Goal: Task Accomplishment & Management: Manage account settings

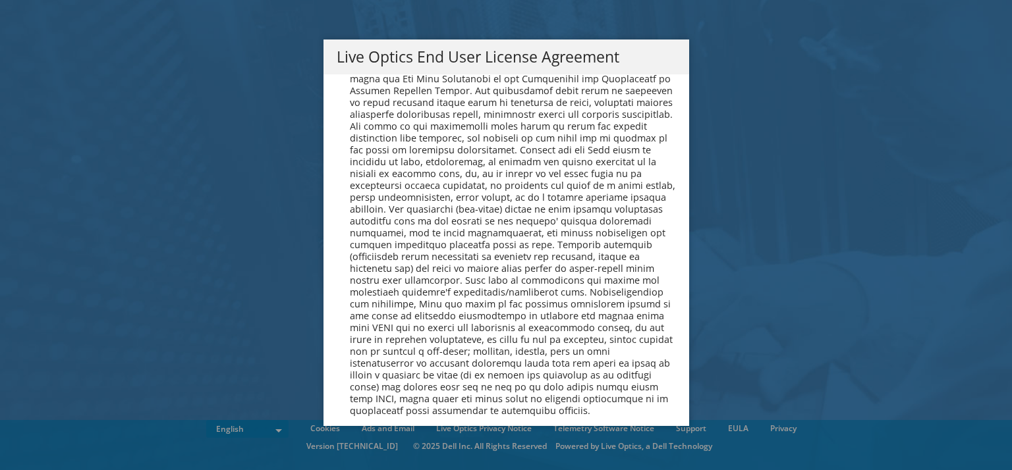
scroll to position [5017, 0]
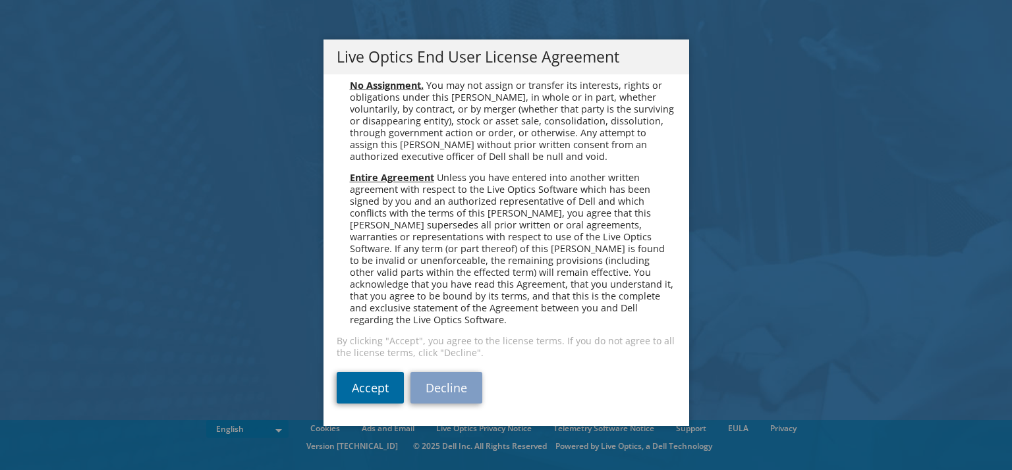
click at [366, 397] on link "Accept" at bounding box center [370, 388] width 67 height 32
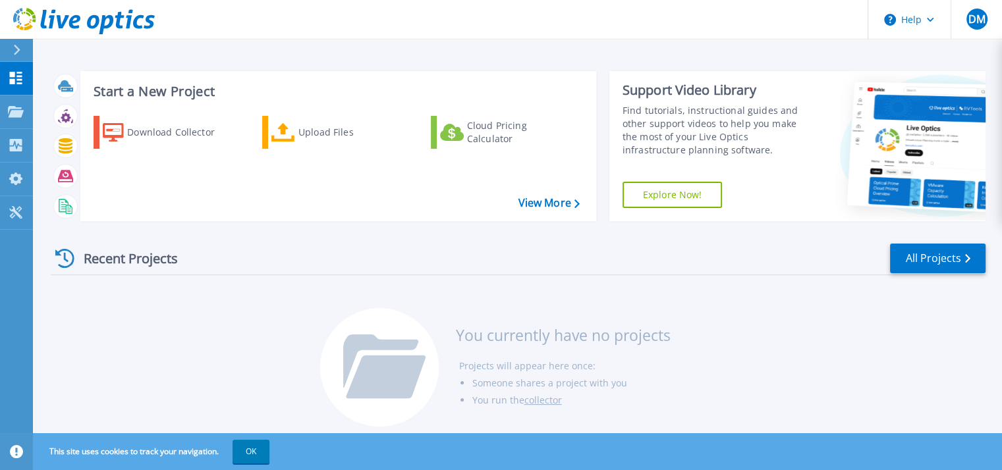
click at [136, 36] on link at bounding box center [77, 20] width 155 height 40
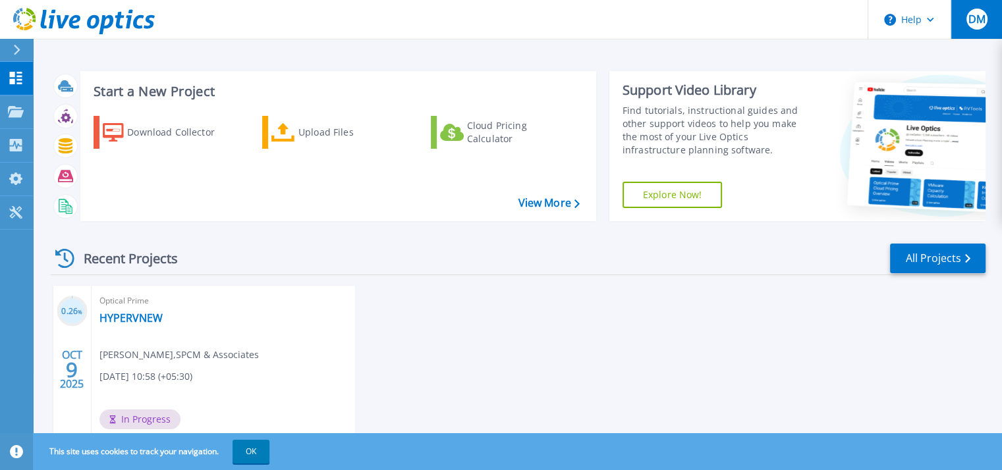
click at [984, 20] on span "DM" at bounding box center [976, 19] width 17 height 11
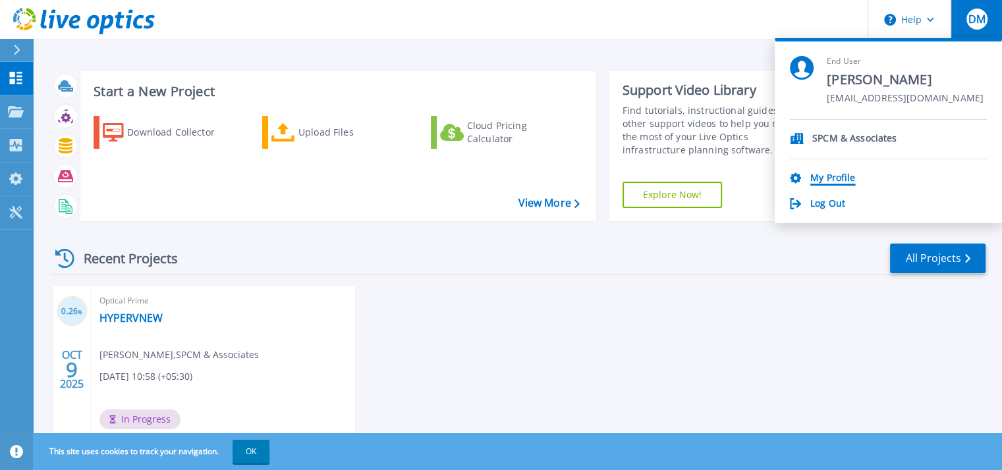
click at [833, 175] on link "My Profile" at bounding box center [832, 179] width 45 height 13
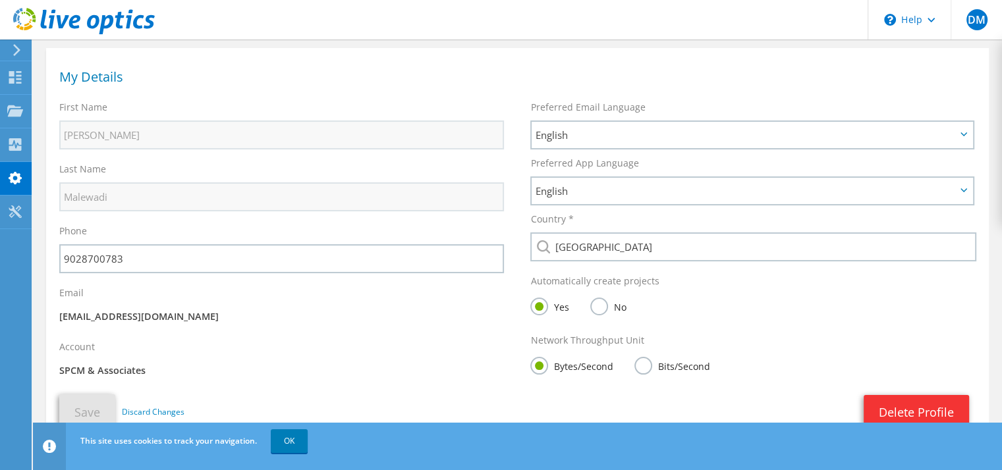
scroll to position [50, 0]
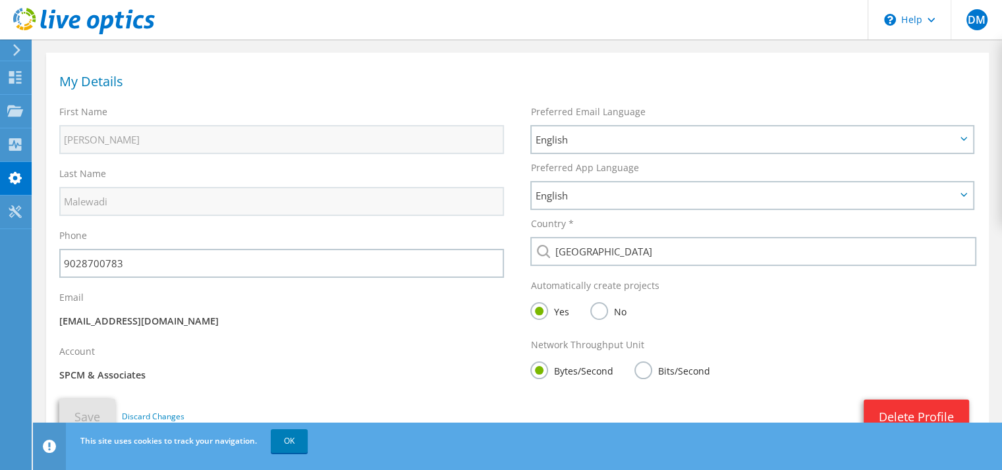
click at [432, 154] on div "First Name [PERSON_NAME]" at bounding box center [281, 130] width 471 height 62
drag, startPoint x: 337, startPoint y: 227, endPoint x: 224, endPoint y: 227, distance: 113.3
click at [224, 227] on div "Phone 9028700783" at bounding box center [281, 254] width 471 height 62
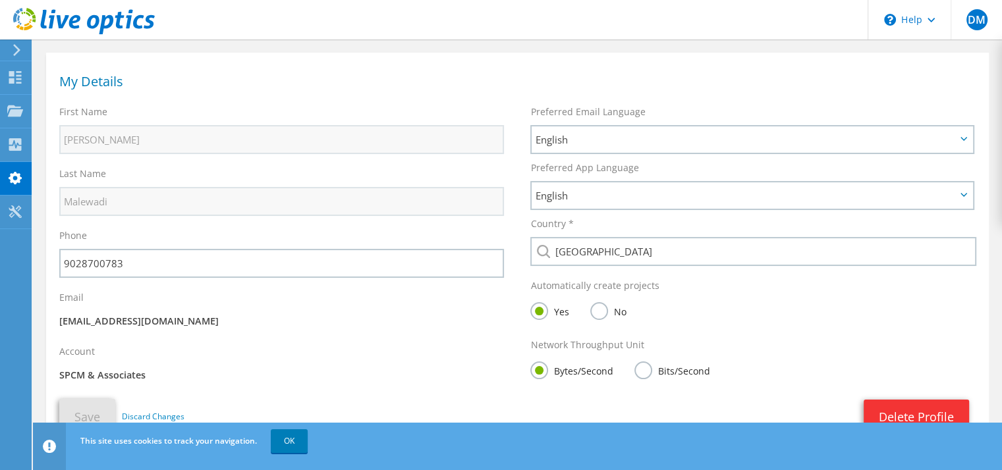
click at [18, 53] on icon at bounding box center [17, 50] width 10 height 12
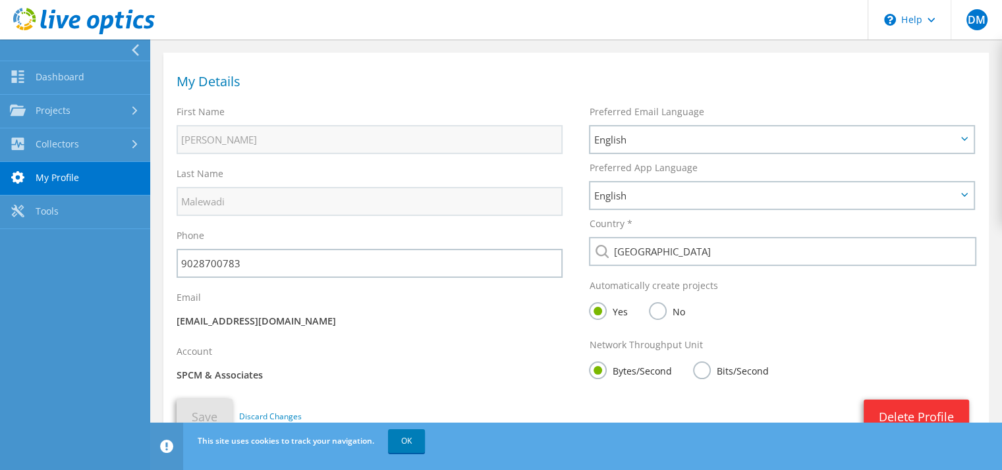
click at [134, 43] on div at bounding box center [77, 22] width 155 height 44
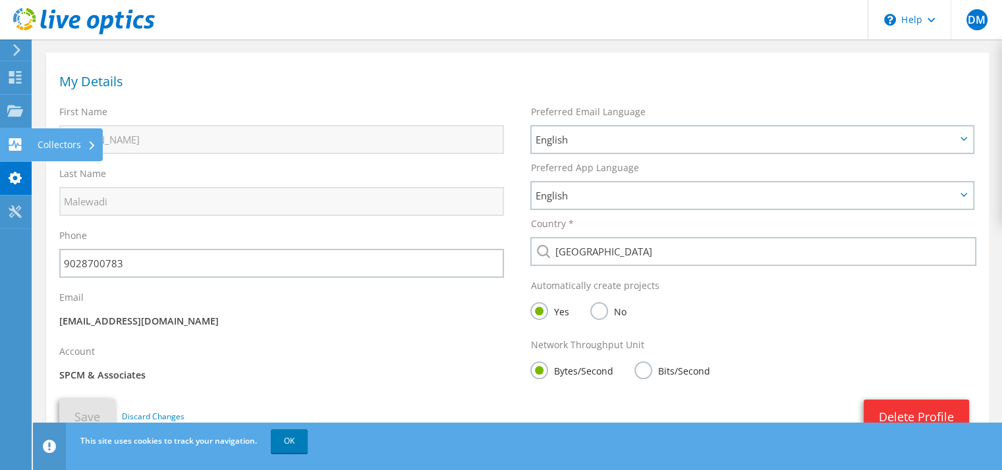
click at [18, 142] on use at bounding box center [15, 144] width 13 height 13
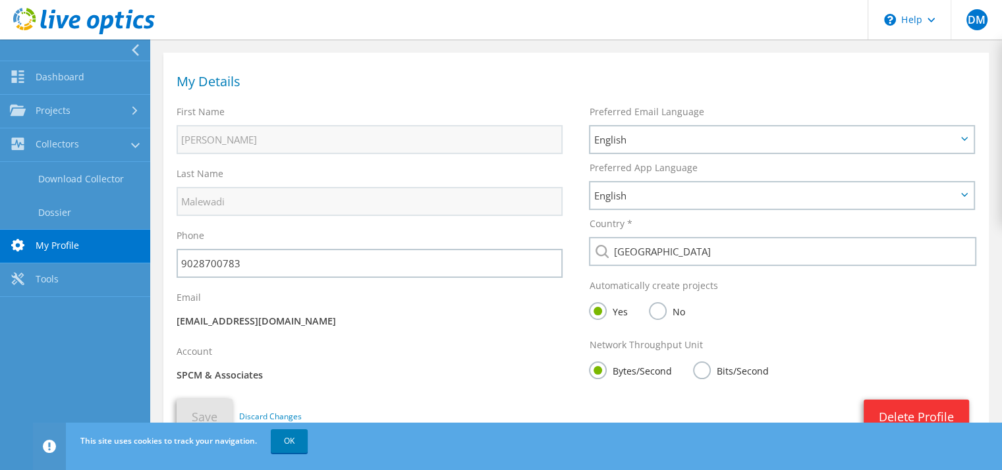
click at [69, 242] on link "My Profile" at bounding box center [75, 247] width 150 height 34
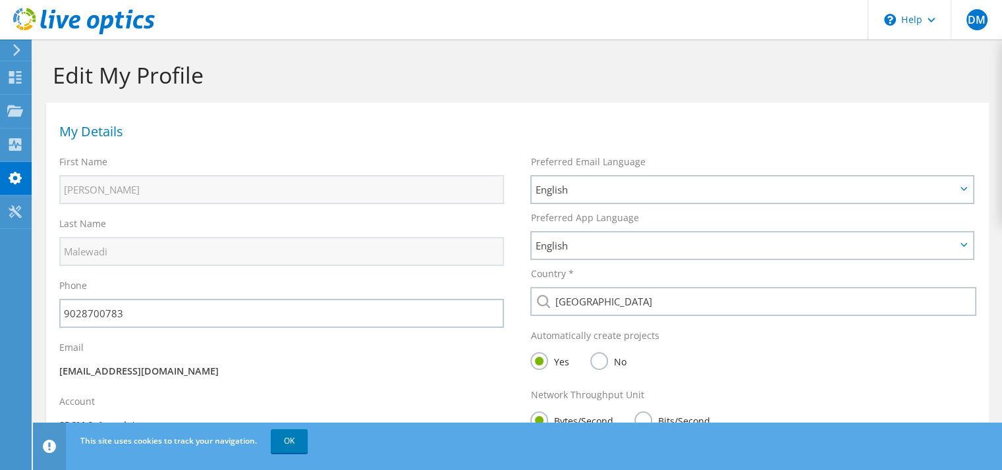
scroll to position [113, 0]
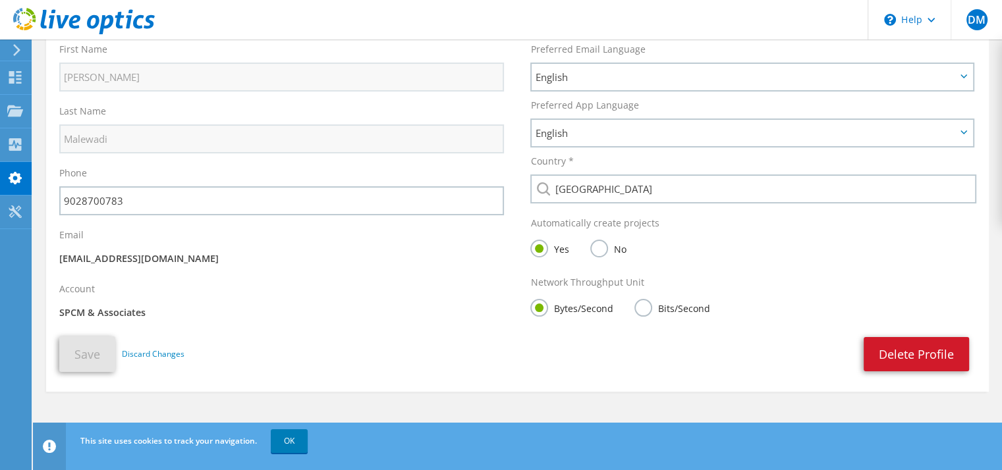
click at [875, 343] on link "Delete Profile" at bounding box center [916, 354] width 105 height 34
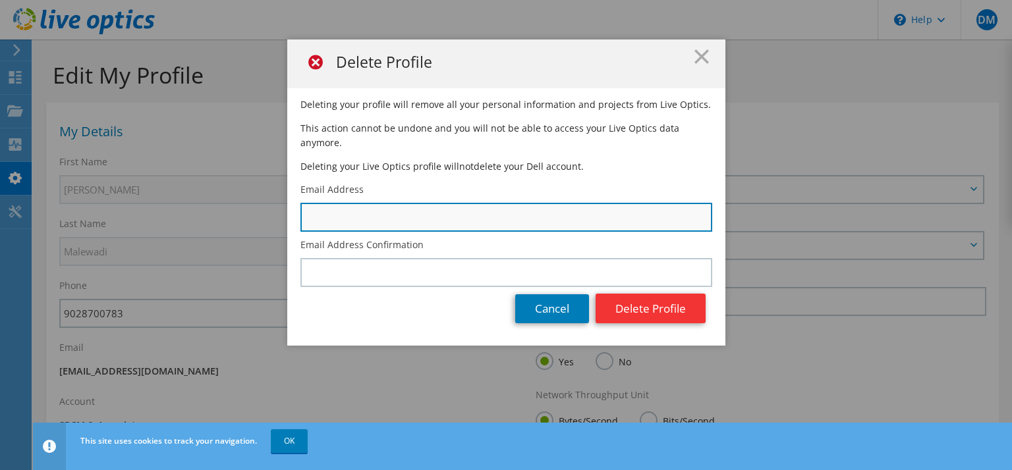
click at [598, 222] on input "text" at bounding box center [506, 217] width 412 height 29
type input "I"
type input "[EMAIL_ADDRESS][DOMAIN_NAME]"
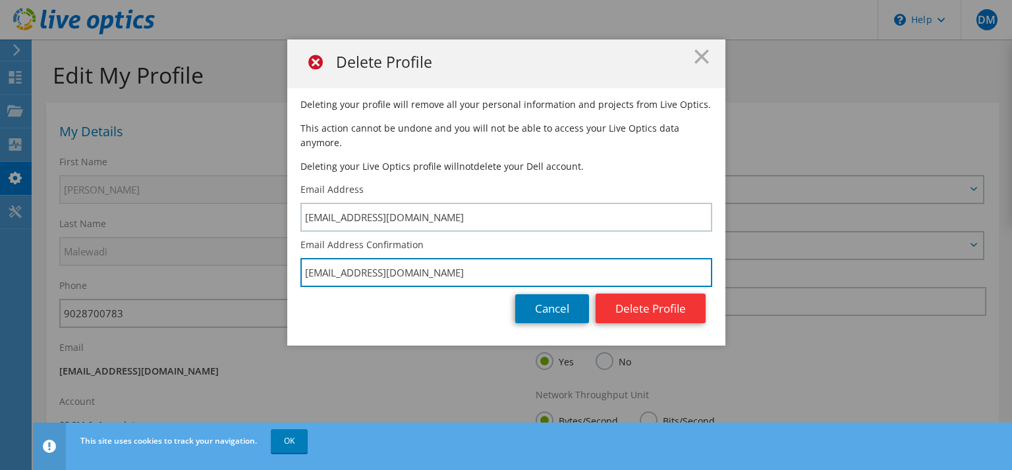
type input "[EMAIL_ADDRESS][DOMAIN_NAME]"
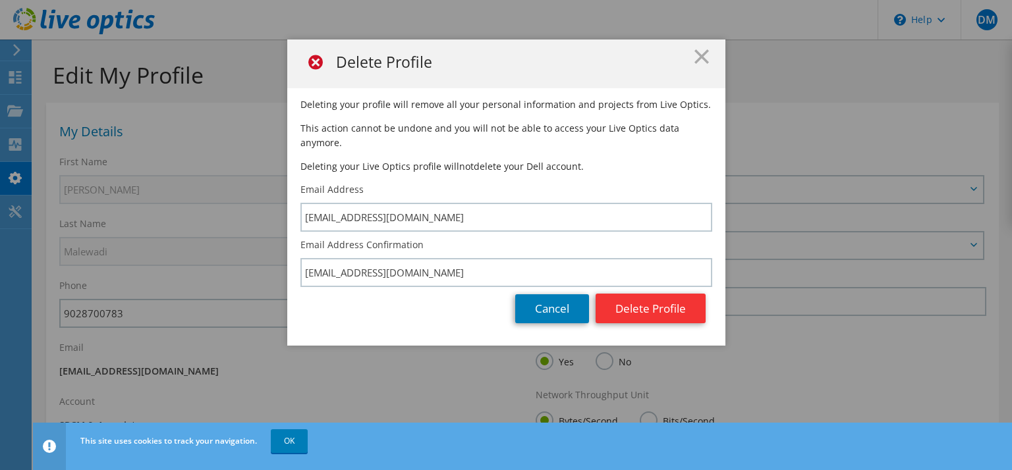
click at [696, 65] on h1 "Delete Profile" at bounding box center [506, 63] width 412 height 29
click at [696, 60] on icon at bounding box center [701, 56] width 14 height 14
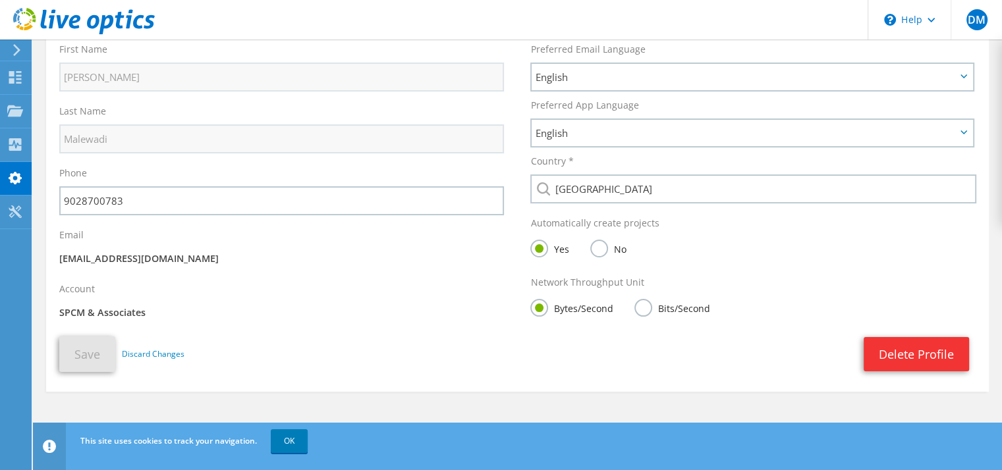
scroll to position [97, 0]
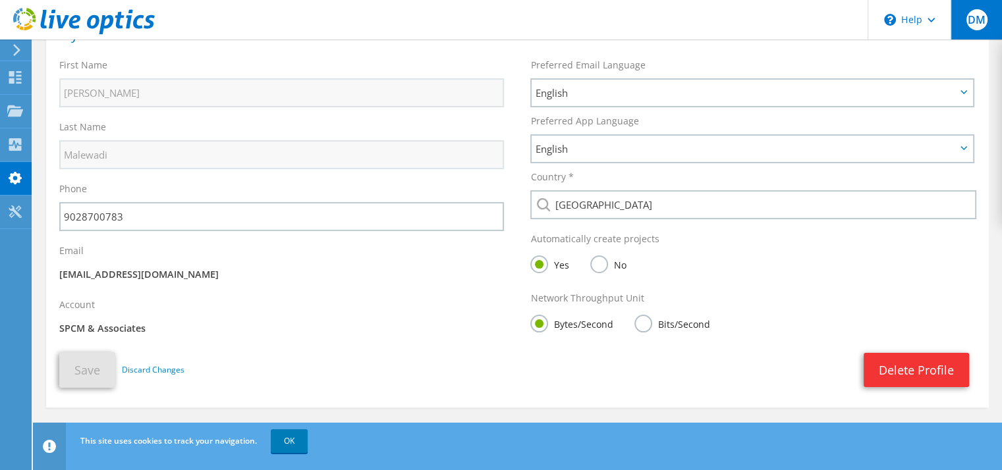
click at [978, 21] on span "DM" at bounding box center [976, 19] width 21 height 21
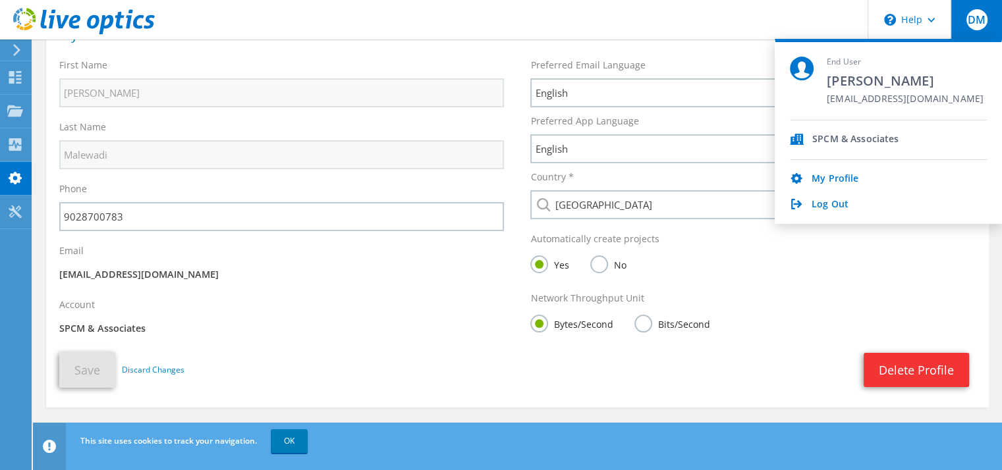
click at [850, 138] on div "SPCM & Associates" at bounding box center [855, 140] width 86 height 13
click at [825, 175] on link "My Profile" at bounding box center [835, 179] width 47 height 13
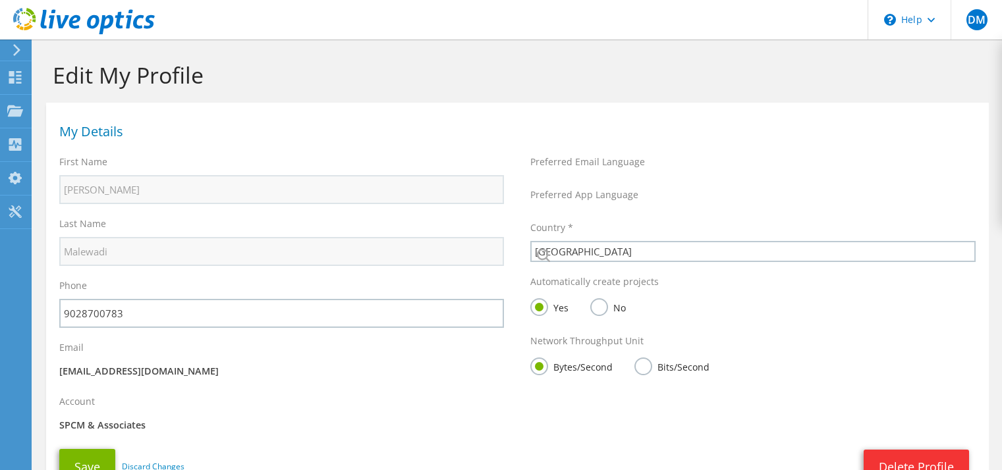
select select "101"
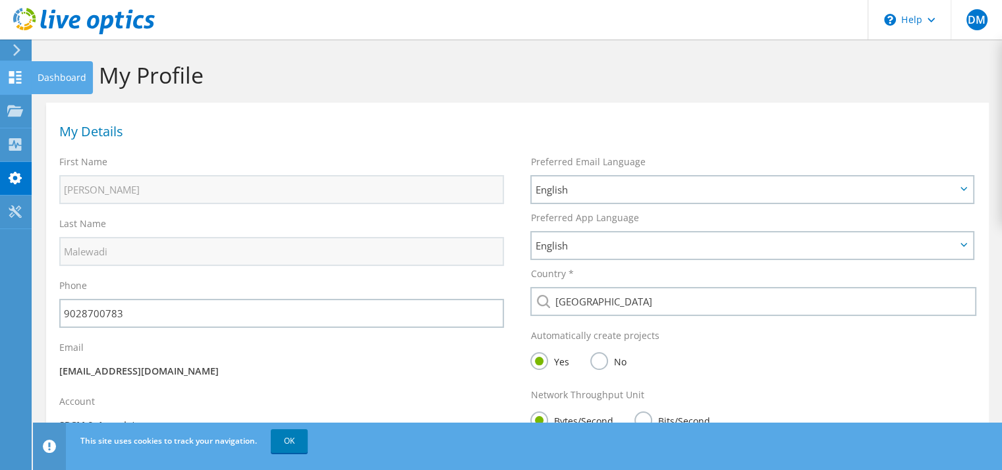
click at [14, 77] on icon at bounding box center [15, 77] width 16 height 13
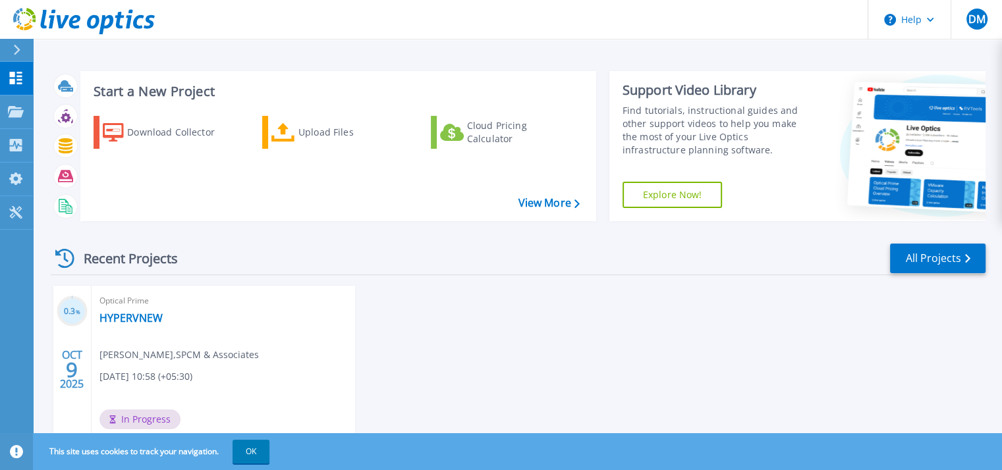
scroll to position [63, 0]
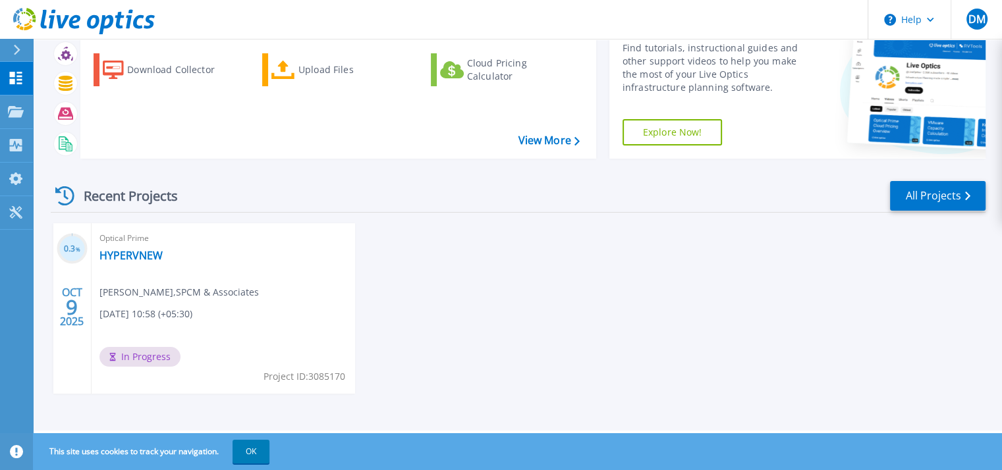
click at [297, 283] on div "Optical Prime HYPERVNEW [PERSON_NAME] , SPCM & Associates [DATE] 10:58 (+05:30)…" at bounding box center [224, 308] width 264 height 171
click at [207, 287] on span "[PERSON_NAME] , SPCM & Associates" at bounding box center [178, 292] width 159 height 14
